Goal: Obtain resource: Download file/media

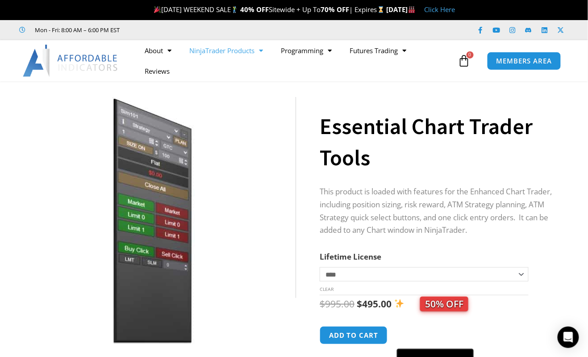
click at [246, 46] on link "NinjaTrader Products" at bounding box center [226, 50] width 91 height 21
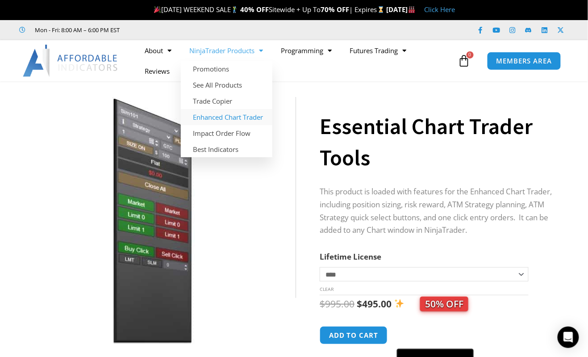
click at [253, 117] on link "Enhanced Chart Trader" at bounding box center [226, 117] width 91 height 16
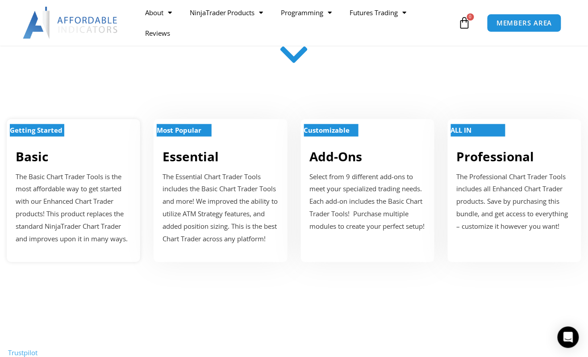
click at [54, 245] on p "The Basic Chart Trader Tools is the most affordable way to get started with our…" at bounding box center [74, 208] width 116 height 75
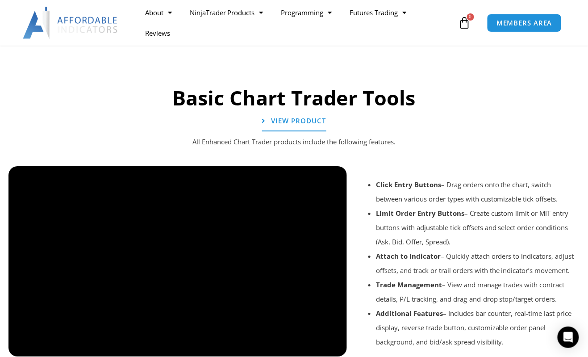
scroll to position [705, 0]
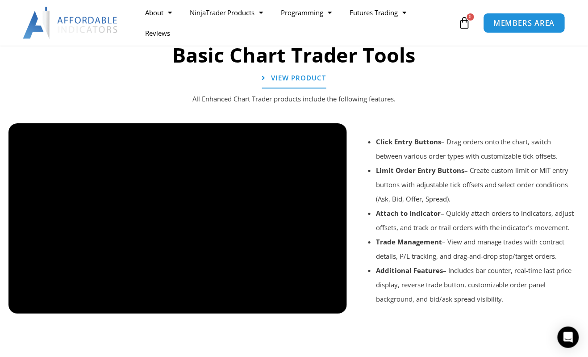
click at [539, 23] on span "MEMBERS AREA" at bounding box center [524, 23] width 61 height 8
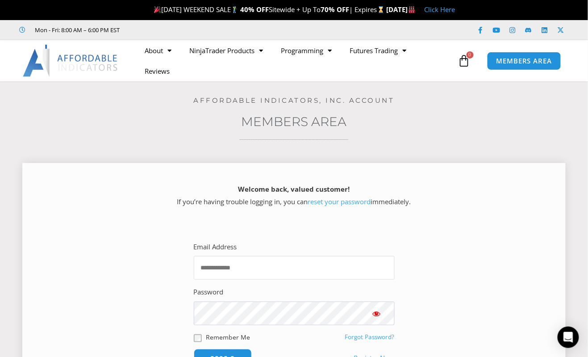
click at [332, 264] on input "Email Address" at bounding box center [294, 268] width 201 height 24
type input "**********"
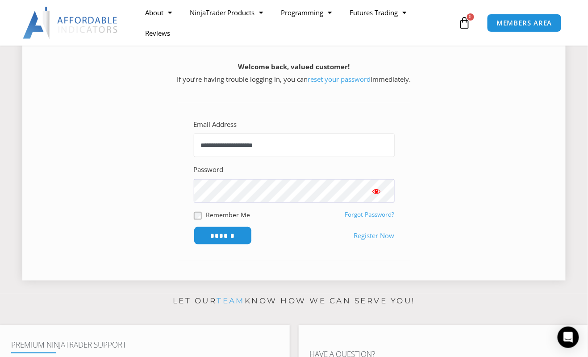
scroll to position [125, 0]
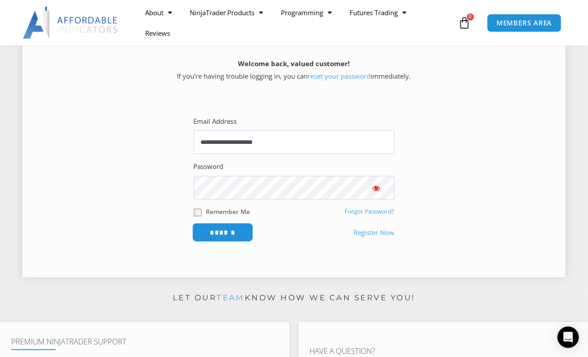
click at [217, 233] on input "******" at bounding box center [222, 232] width 61 height 19
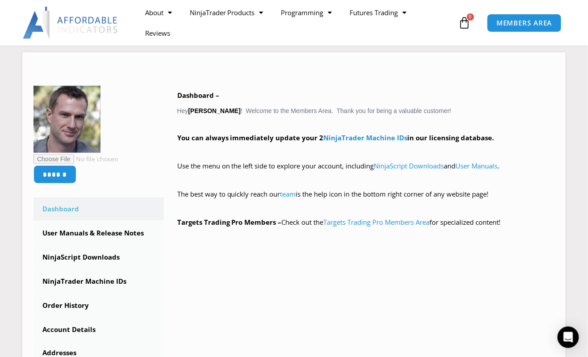
scroll to position [122, 0]
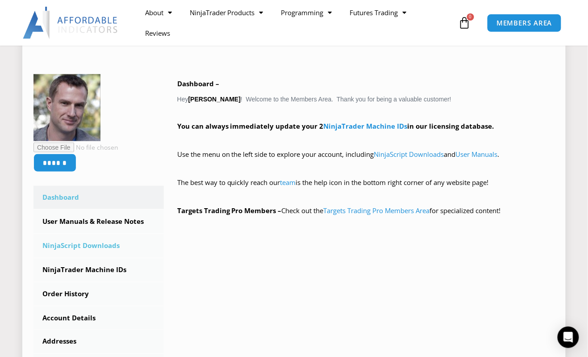
click at [69, 241] on link "NinjaScript Downloads" at bounding box center [98, 245] width 130 height 23
